Goal: Navigation & Orientation: Find specific page/section

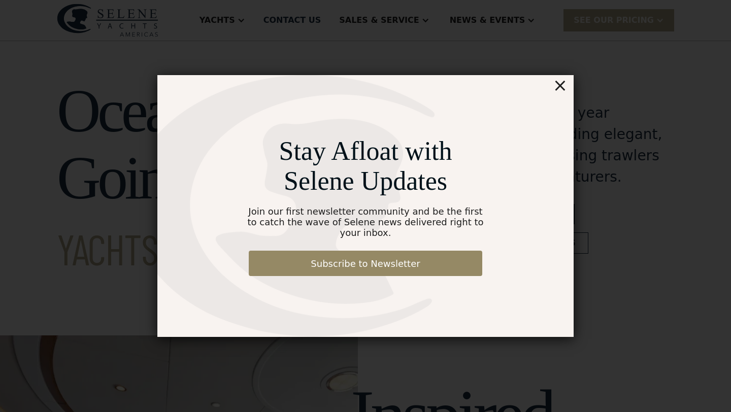
click at [566, 93] on div "×" at bounding box center [560, 85] width 15 height 20
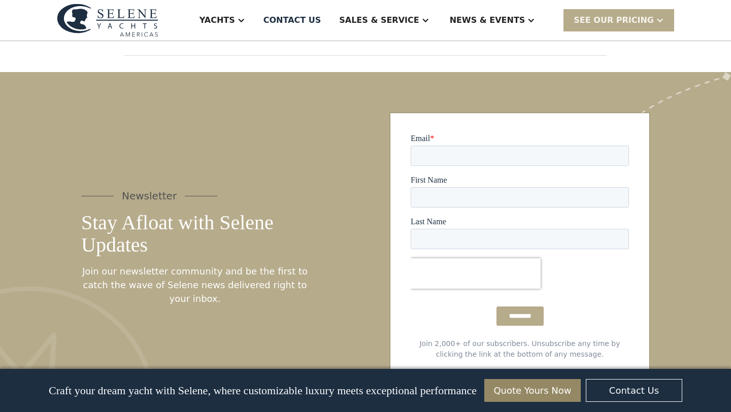
scroll to position [5515, 0]
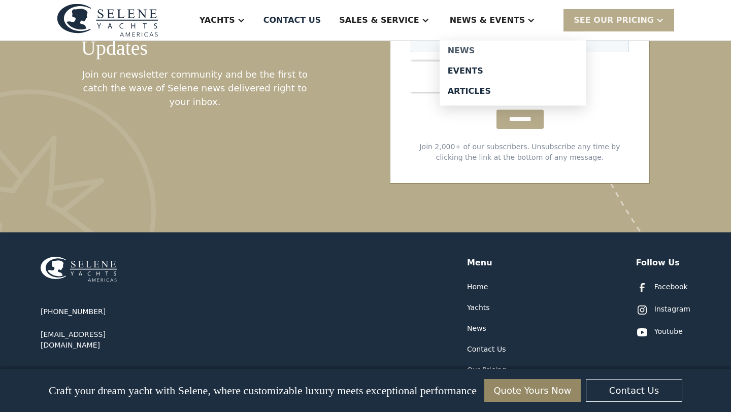
click at [483, 52] on div "News" at bounding box center [513, 51] width 130 height 8
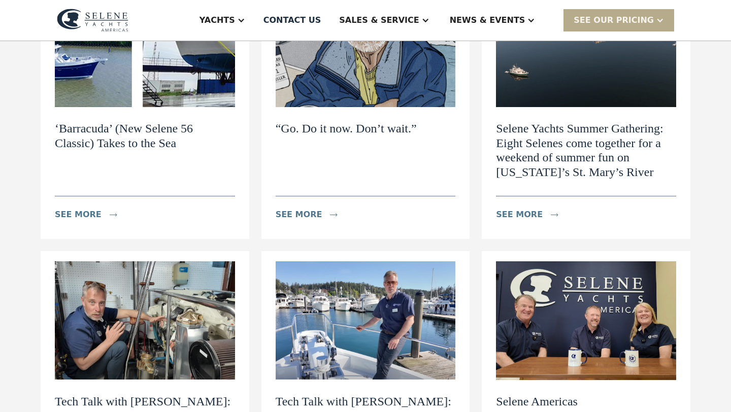
scroll to position [23, 0]
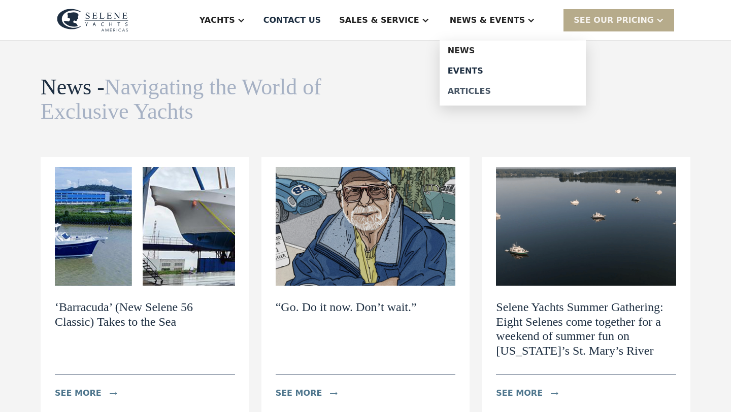
click at [493, 91] on div "Articles" at bounding box center [513, 91] width 130 height 8
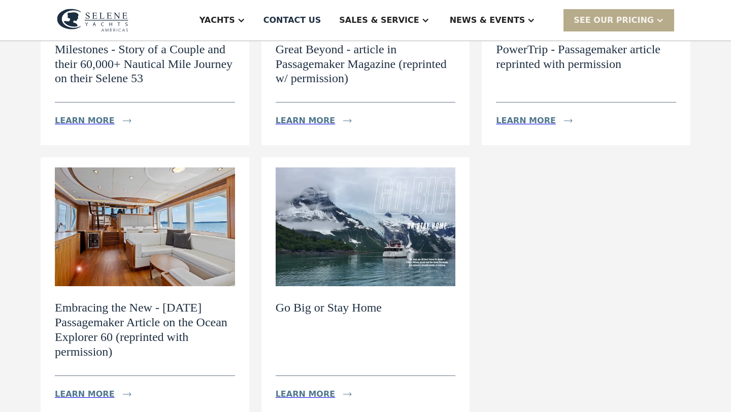
scroll to position [305, 0]
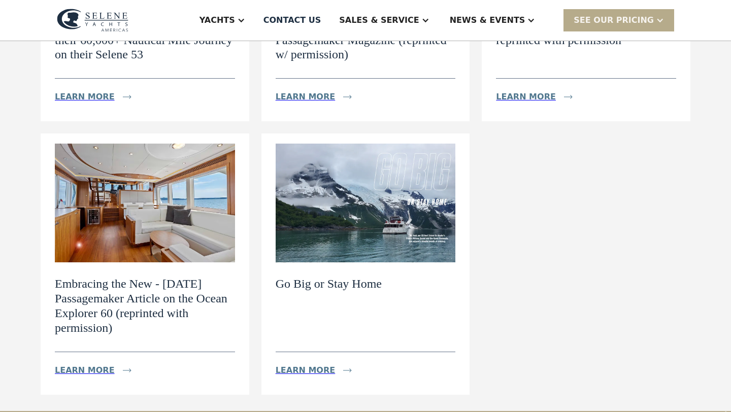
click at [108, 202] on img at bounding box center [145, 203] width 180 height 119
click at [110, 27] on img at bounding box center [93, 20] width 72 height 23
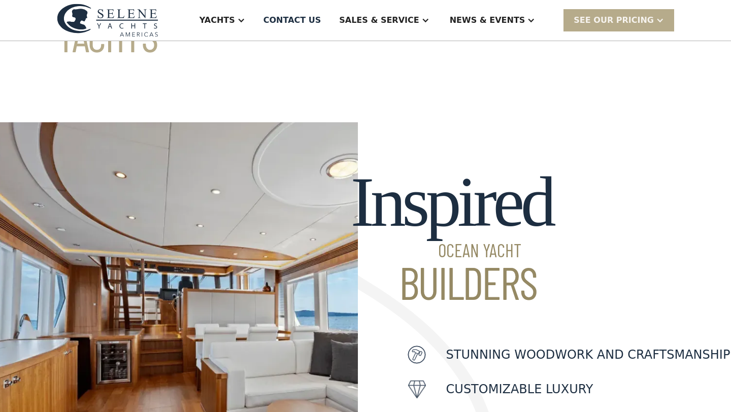
scroll to position [218, 0]
